Goal: Check status: Check status

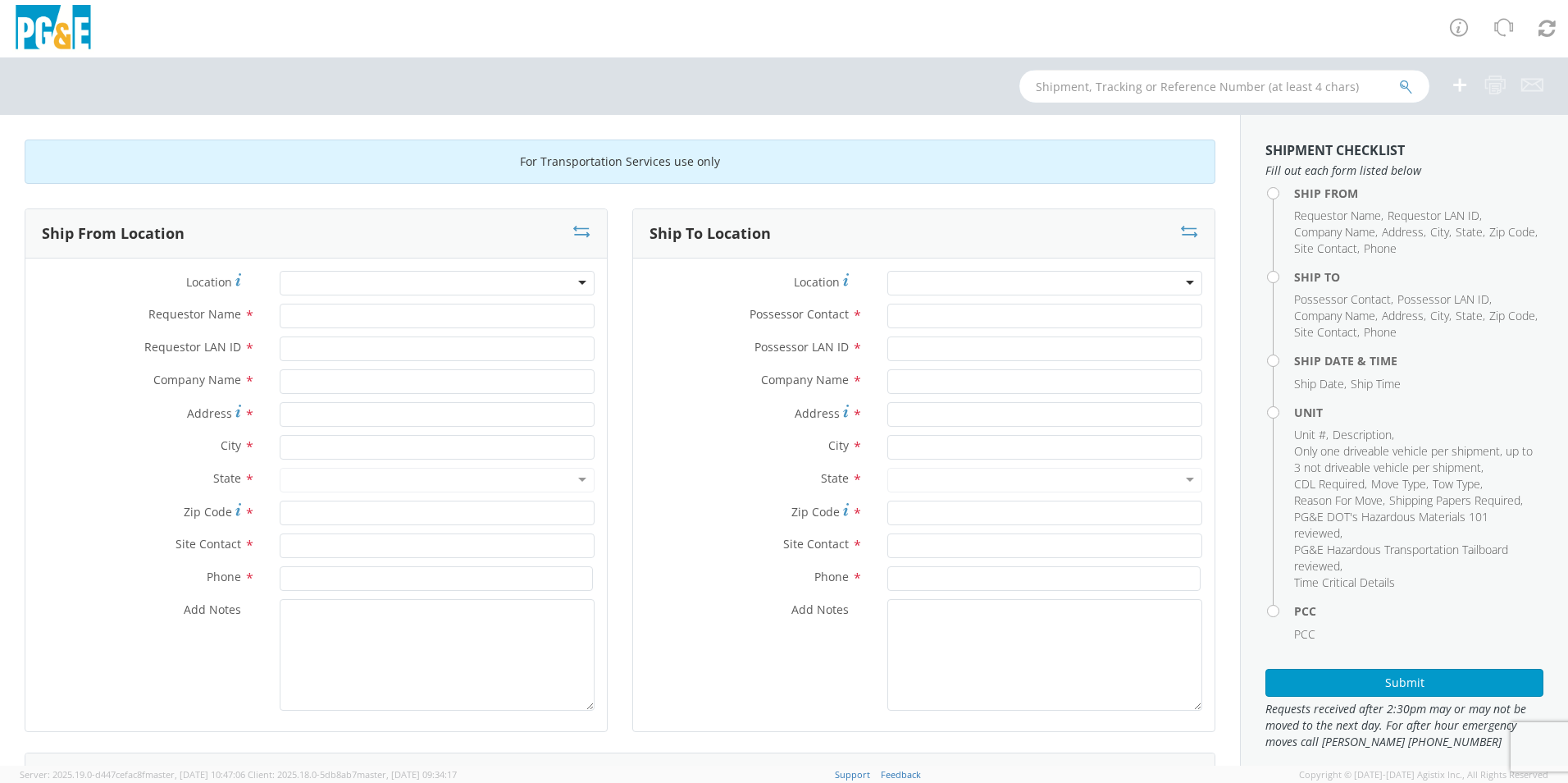
click at [1057, 90] on input "text" at bounding box center [1224, 85] width 410 height 33
click at [1050, 74] on input "text" at bounding box center [1224, 85] width 410 height 33
paste input "B25913"
type input "B25913"
click at [1406, 81] on icon "submit" at bounding box center [1406, 86] width 14 height 15
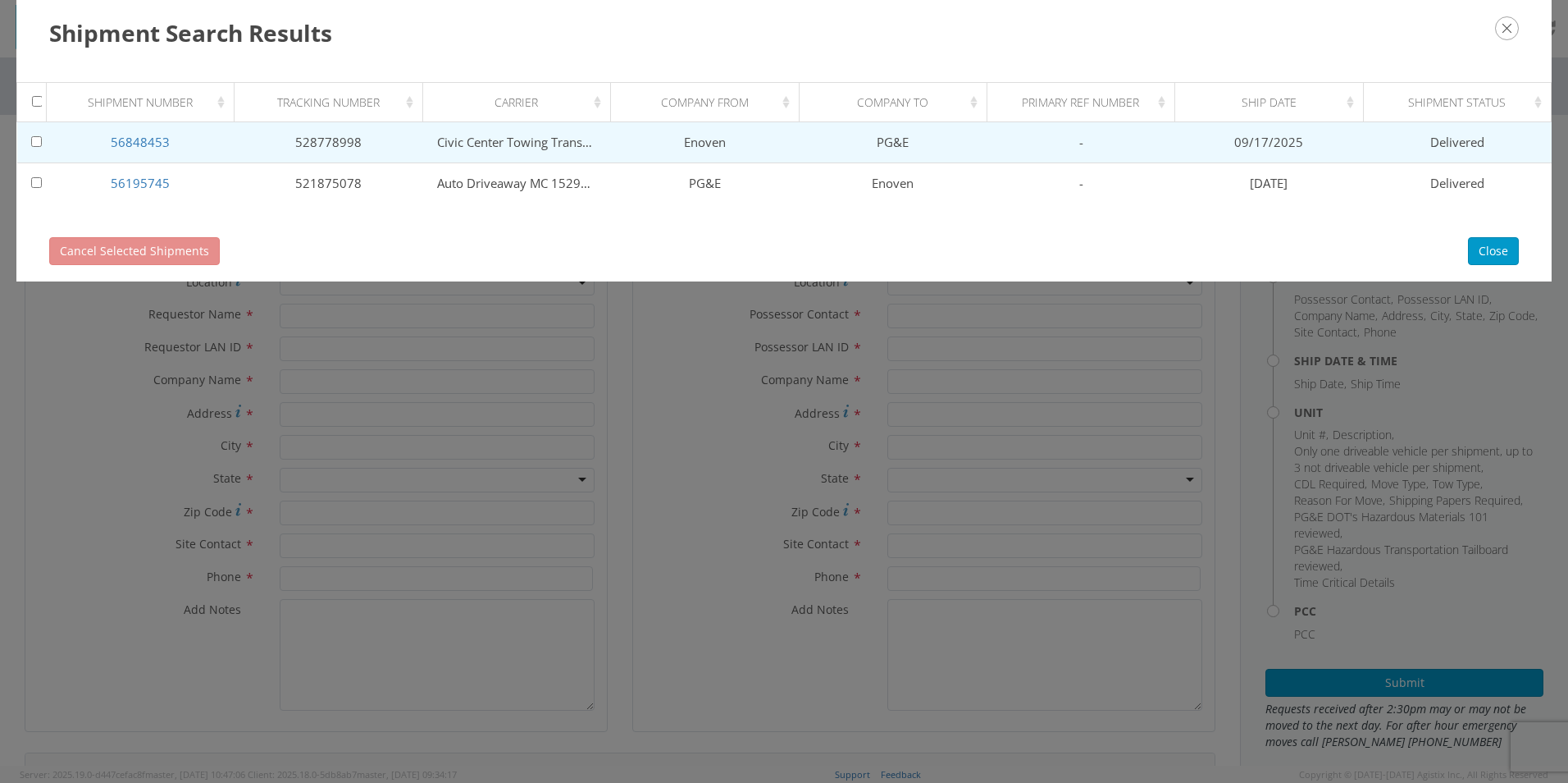
click at [807, 142] on td "PG&E" at bounding box center [892, 142] width 188 height 41
click at [147, 139] on link "56848453" at bounding box center [141, 141] width 59 height 16
